Goal: Task Accomplishment & Management: Manage account settings

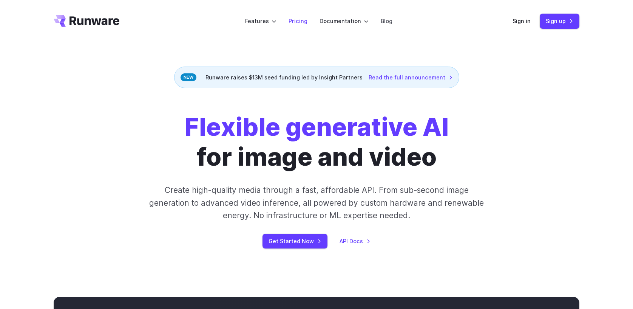
click at [300, 22] on link "Pricing" at bounding box center [298, 21] width 19 height 9
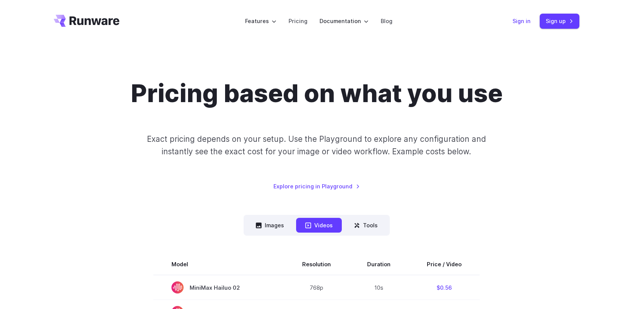
click at [519, 20] on link "Sign in" at bounding box center [522, 21] width 18 height 9
